Goal: Obtain resource: Obtain resource

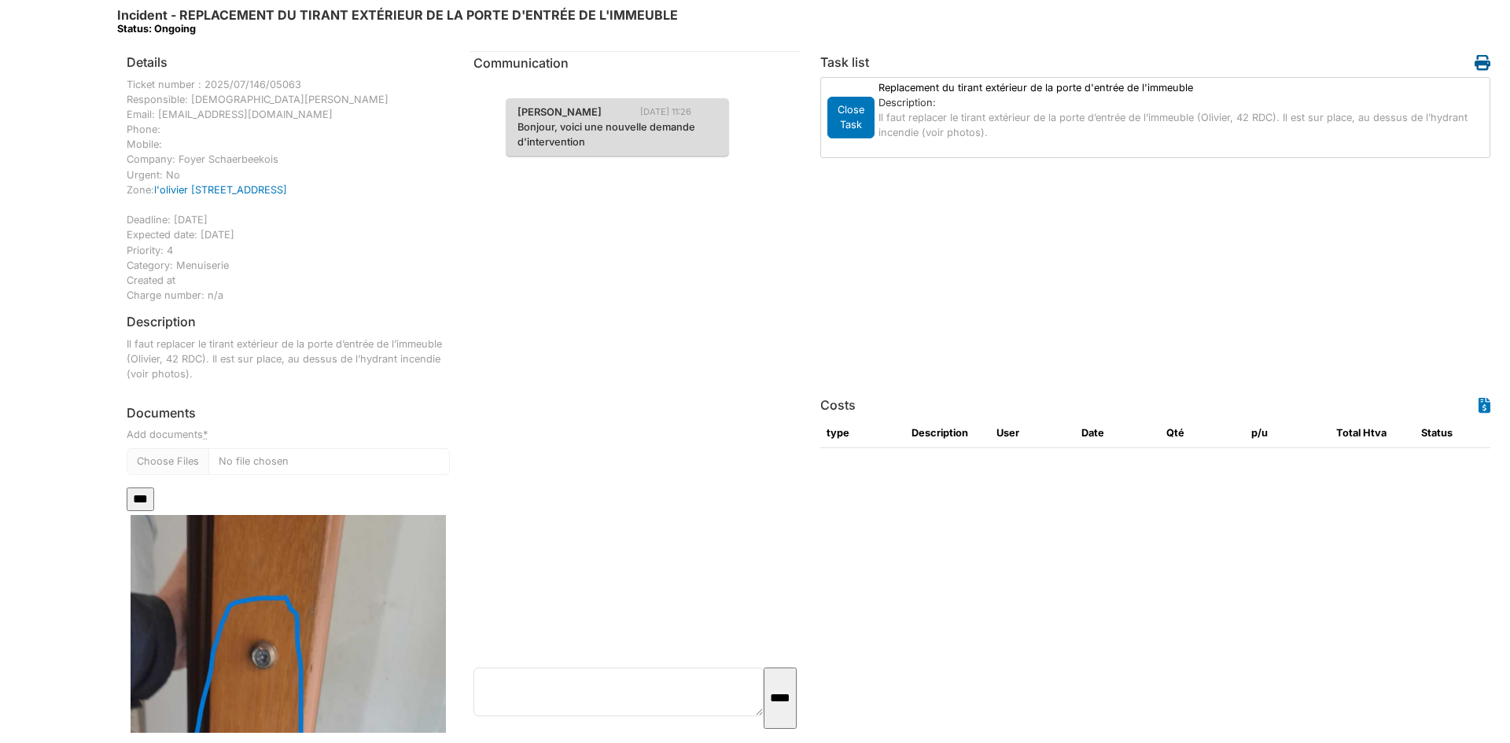
click at [1479, 64] on icon at bounding box center [1483, 63] width 16 height 16
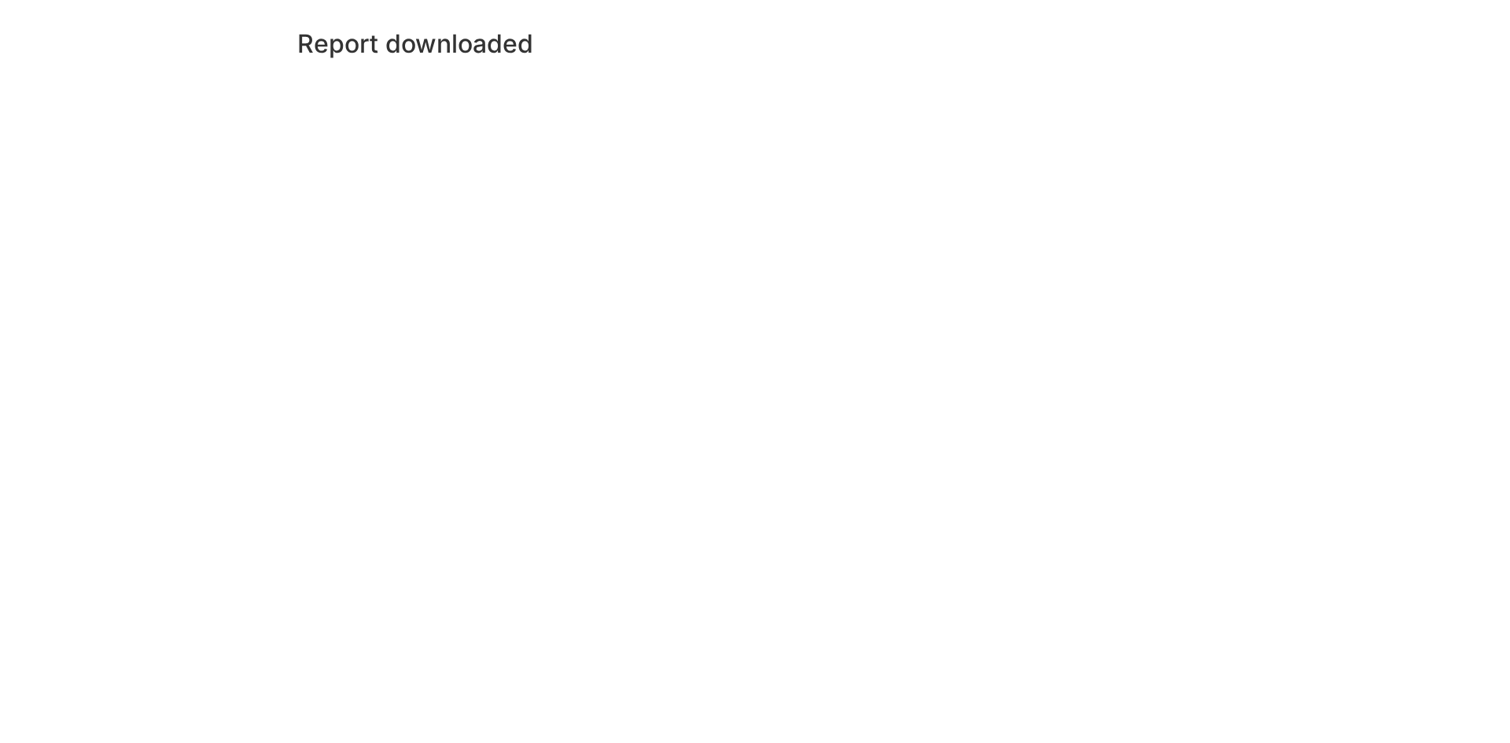
drag, startPoint x: 1510, startPoint y: 209, endPoint x: 1505, endPoint y: 218, distance: 9.9
click at [1510, 216] on div "Report downloaded" at bounding box center [808, 371] width 1403 height 743
